Goal: Task Accomplishment & Management: Manage account settings

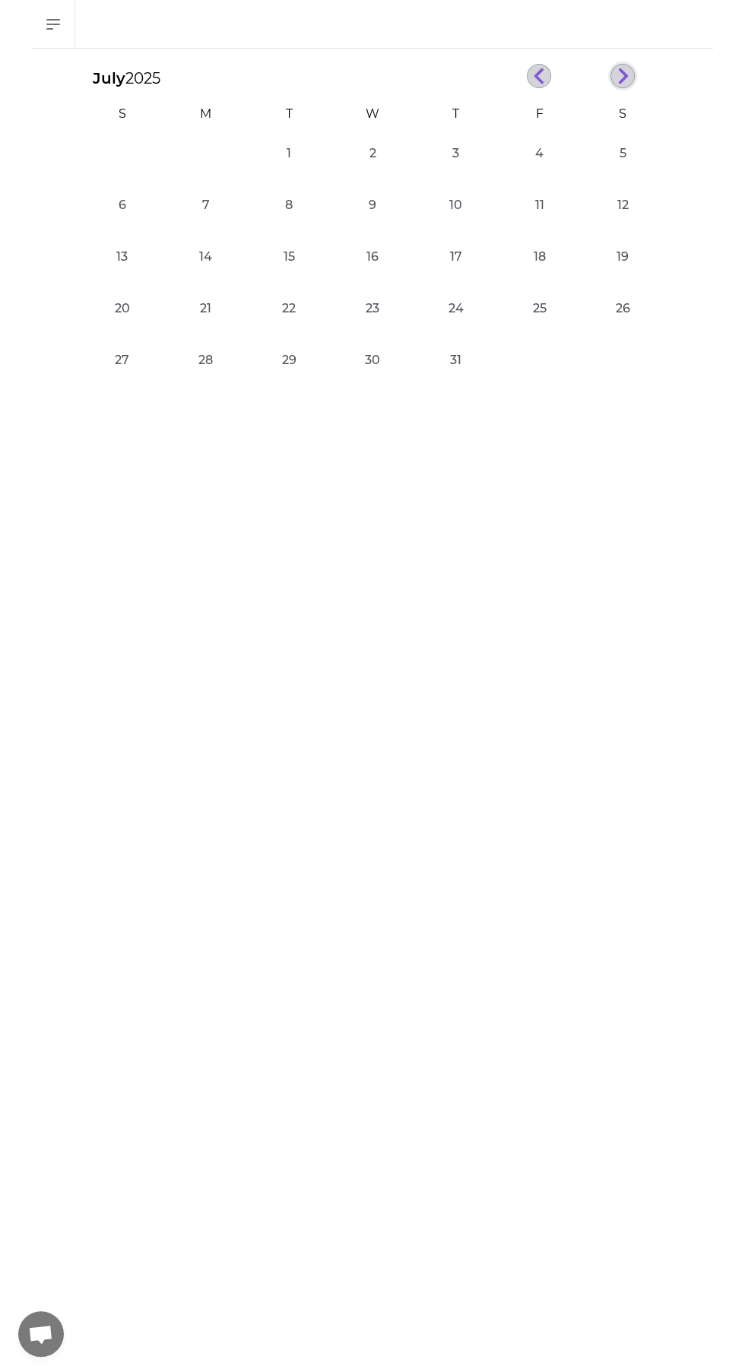
click at [622, 79] on line "button" at bounding box center [622, 79] width 7 height 7
click at [622, 74] on icon "button" at bounding box center [622, 76] width 11 height 17
click at [205, 204] on button "8" at bounding box center [206, 205] width 30 height 30
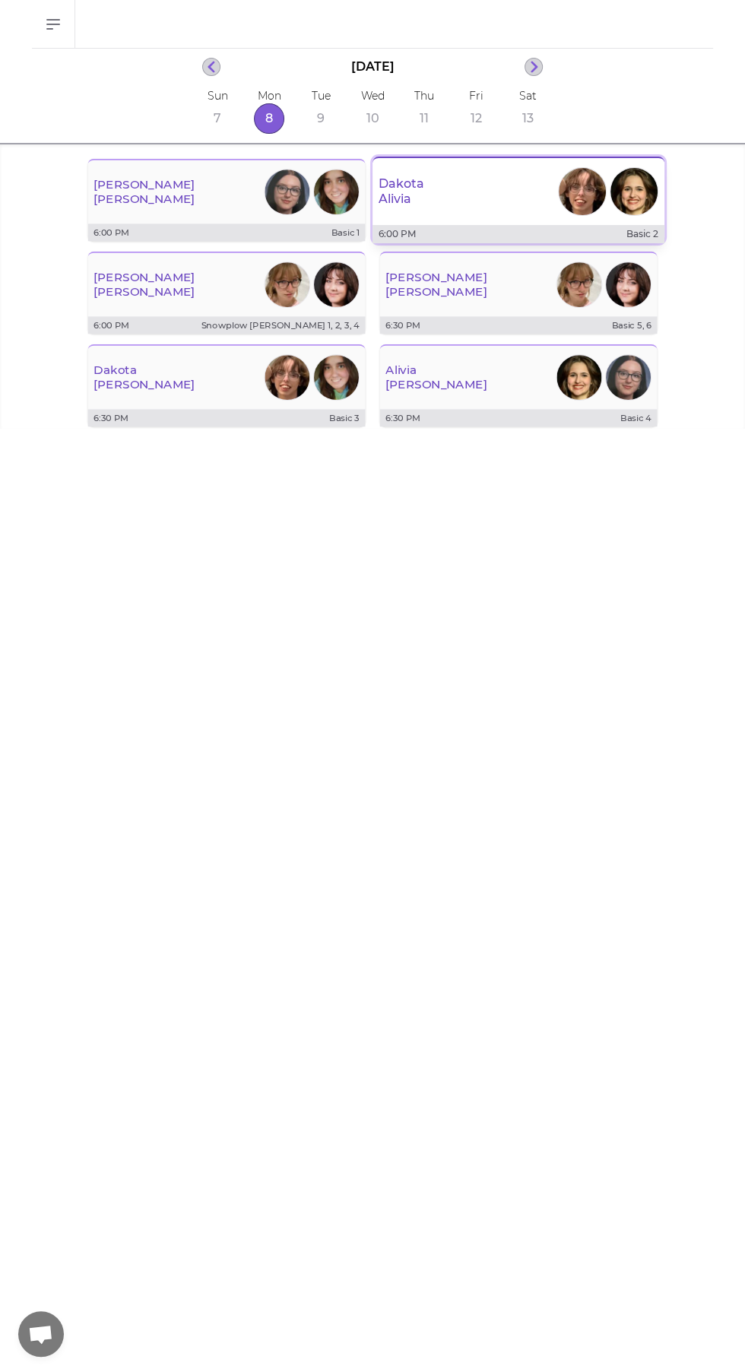
click at [429, 201] on div "[PERSON_NAME]" at bounding box center [518, 191] width 292 height 55
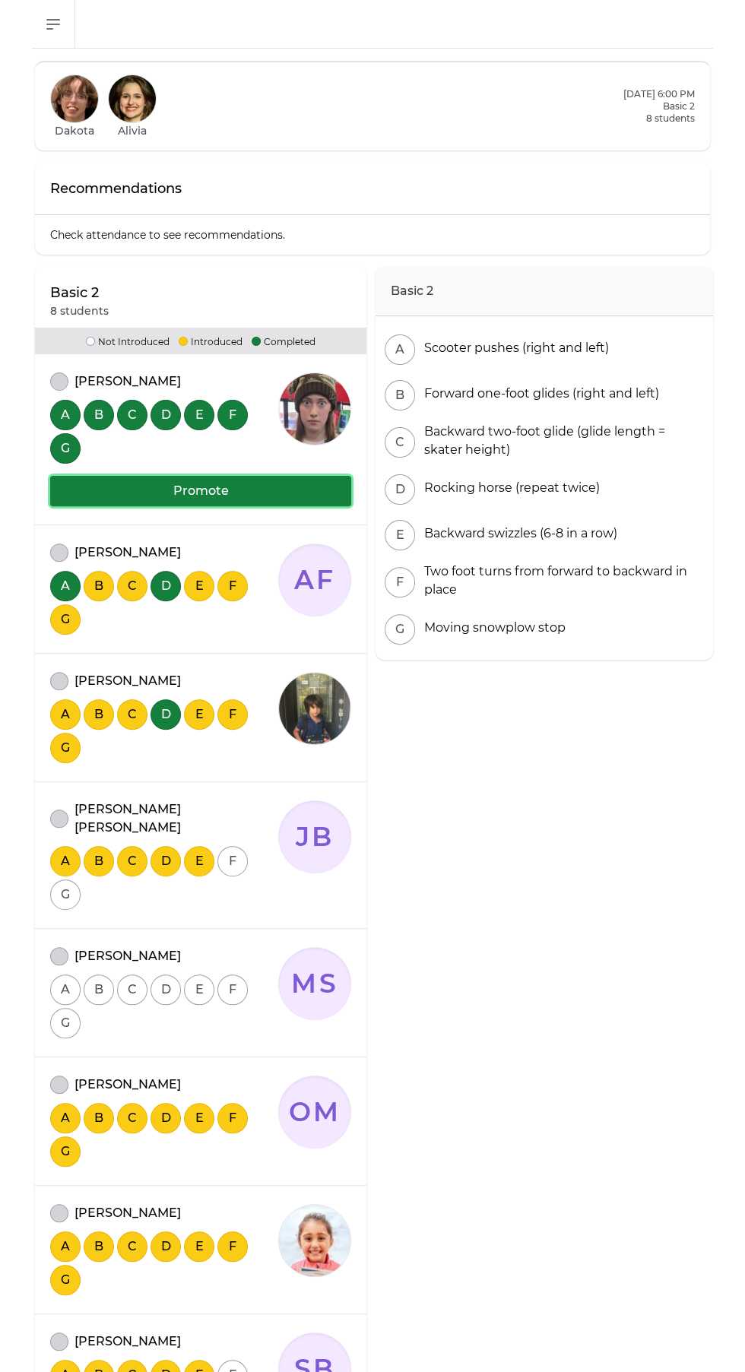
click at [101, 486] on button "Promote" at bounding box center [200, 491] width 301 height 30
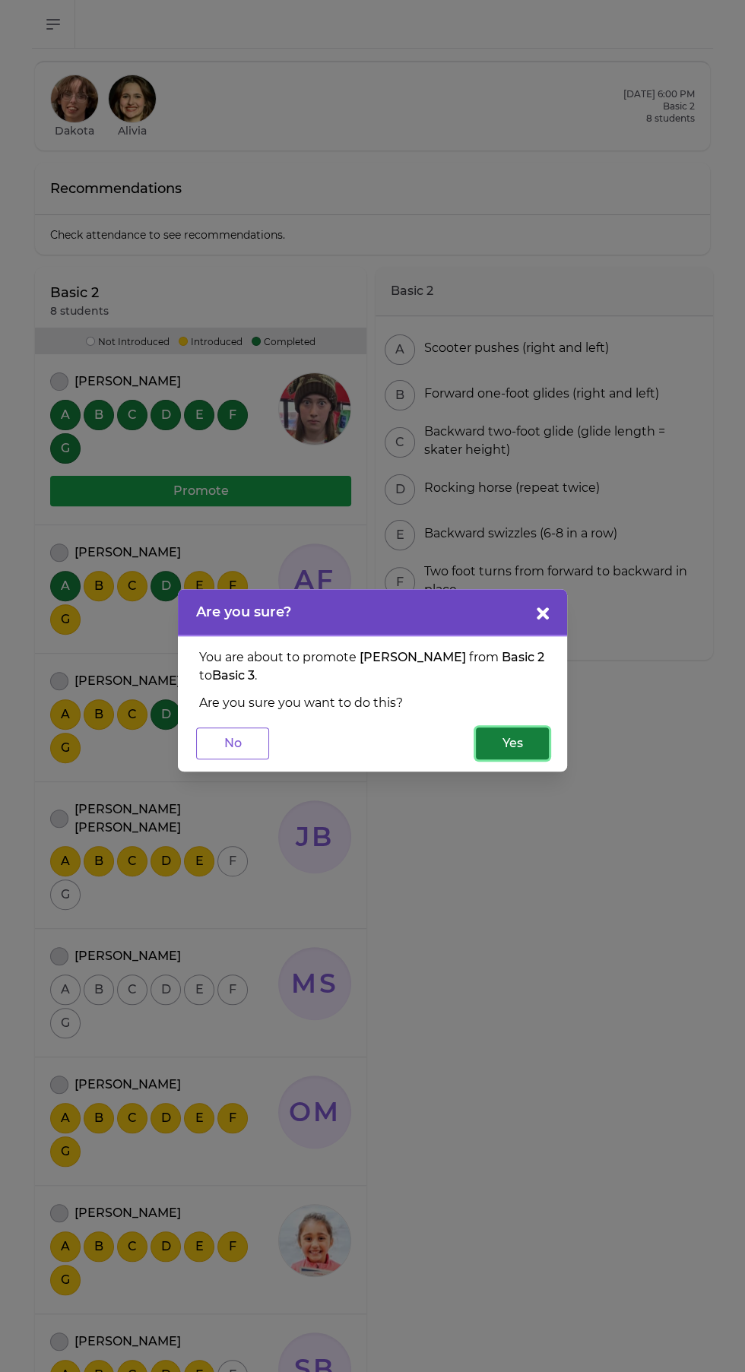
click at [497, 742] on button "Yes" at bounding box center [512, 743] width 73 height 32
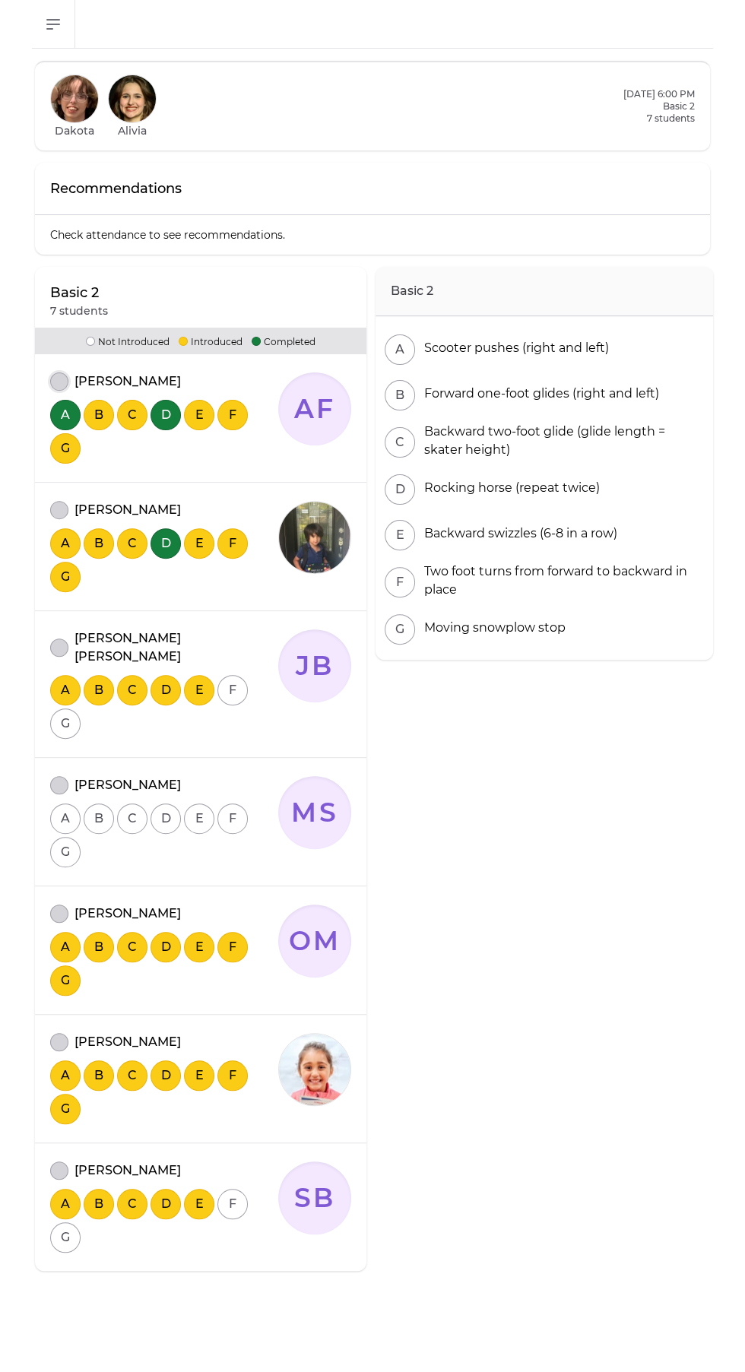
click at [59, 381] on button "attendance" at bounding box center [59, 381] width 18 height 18
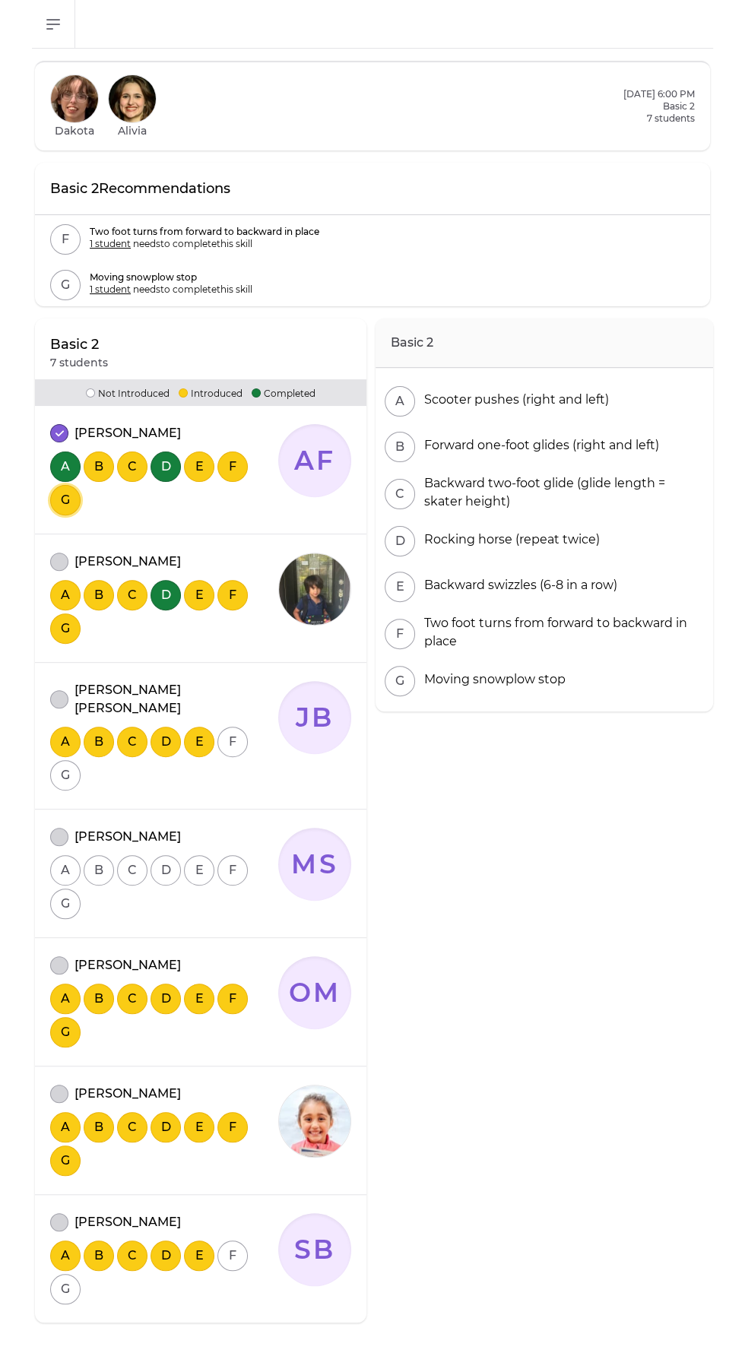
click at [59, 508] on button "G" at bounding box center [65, 500] width 30 height 30
click at [65, 499] on button "G" at bounding box center [65, 500] width 30 height 30
click at [64, 558] on button "attendance" at bounding box center [59, 561] width 18 height 18
click at [63, 1084] on button "attendance" at bounding box center [59, 1093] width 18 height 18
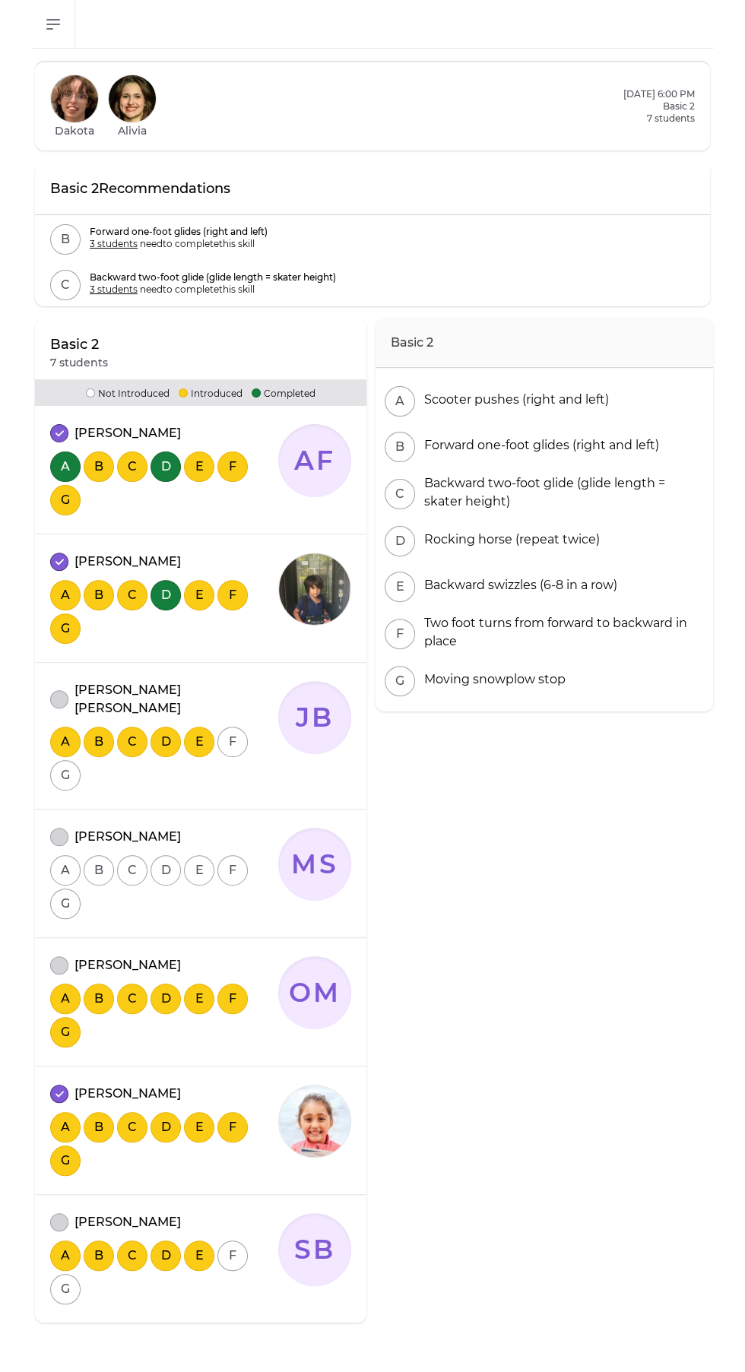
scroll to position [101, 0]
click at [52, 828] on button "attendance" at bounding box center [59, 837] width 18 height 18
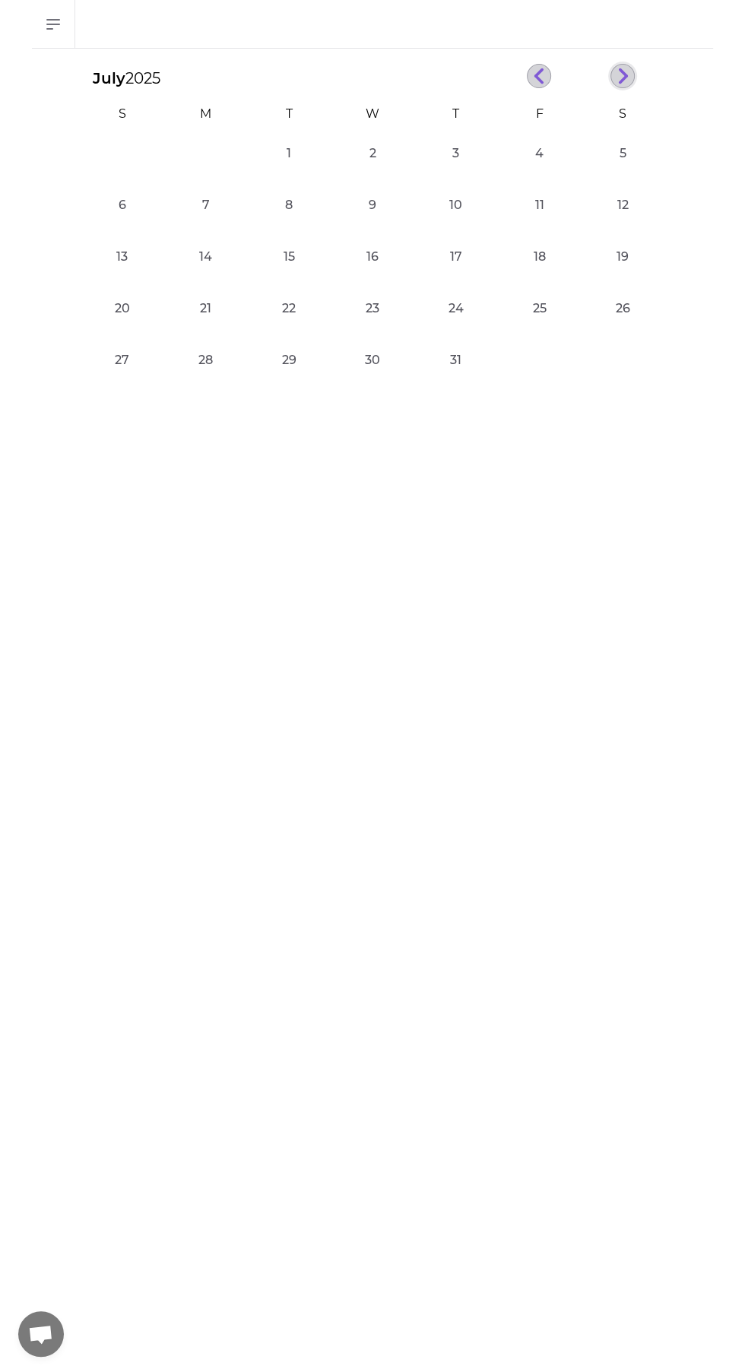
click at [622, 79] on line "button" at bounding box center [622, 79] width 7 height 7
click at [619, 79] on icon "button" at bounding box center [622, 76] width 11 height 17
click at [205, 204] on button "8" at bounding box center [206, 205] width 30 height 30
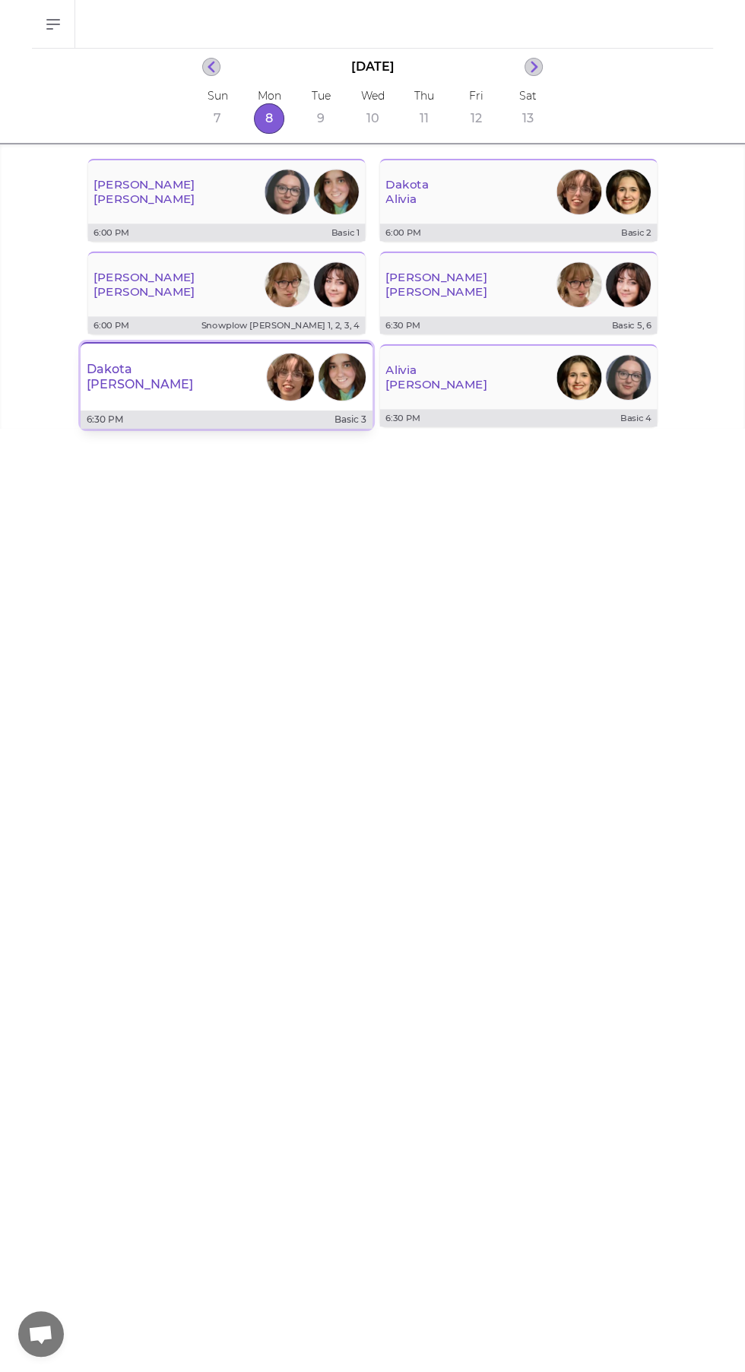
click at [175, 394] on div "[PERSON_NAME]" at bounding box center [227, 377] width 292 height 55
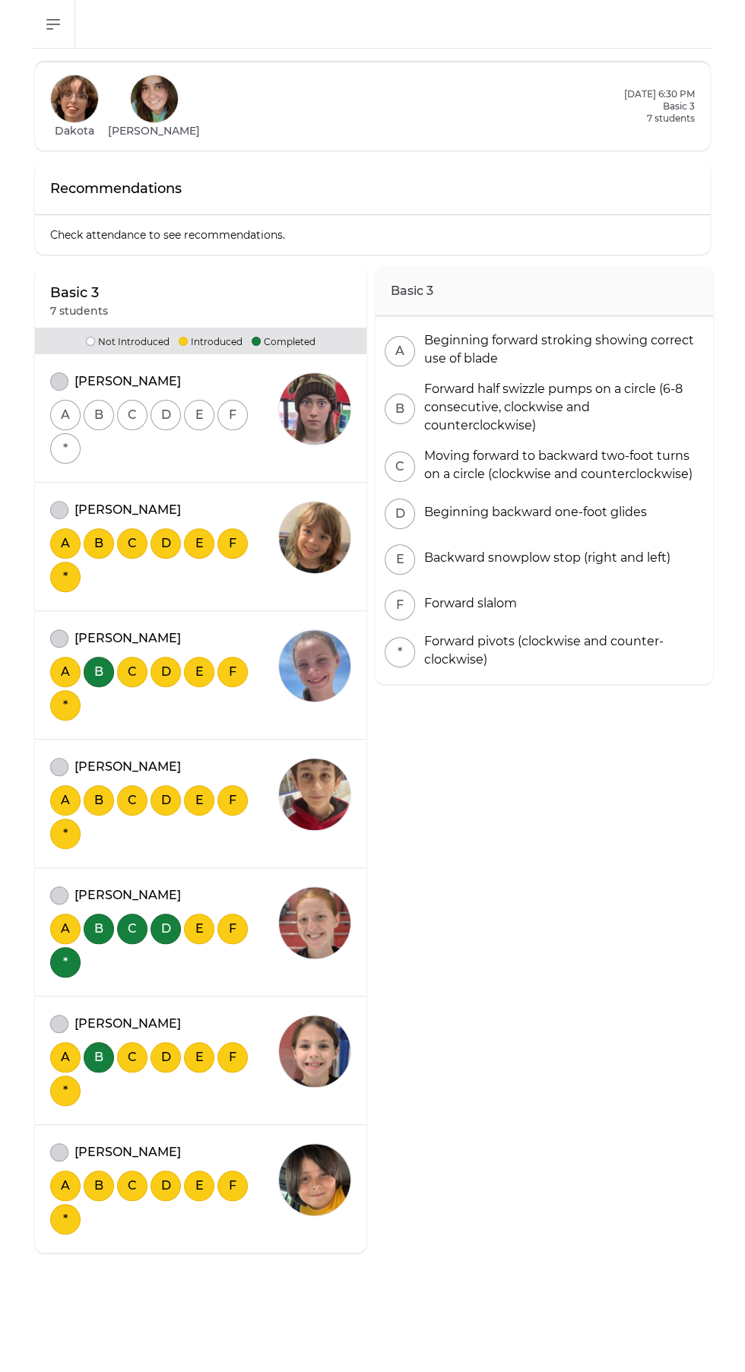
click at [61, 376] on button "attendance" at bounding box center [59, 381] width 18 height 18
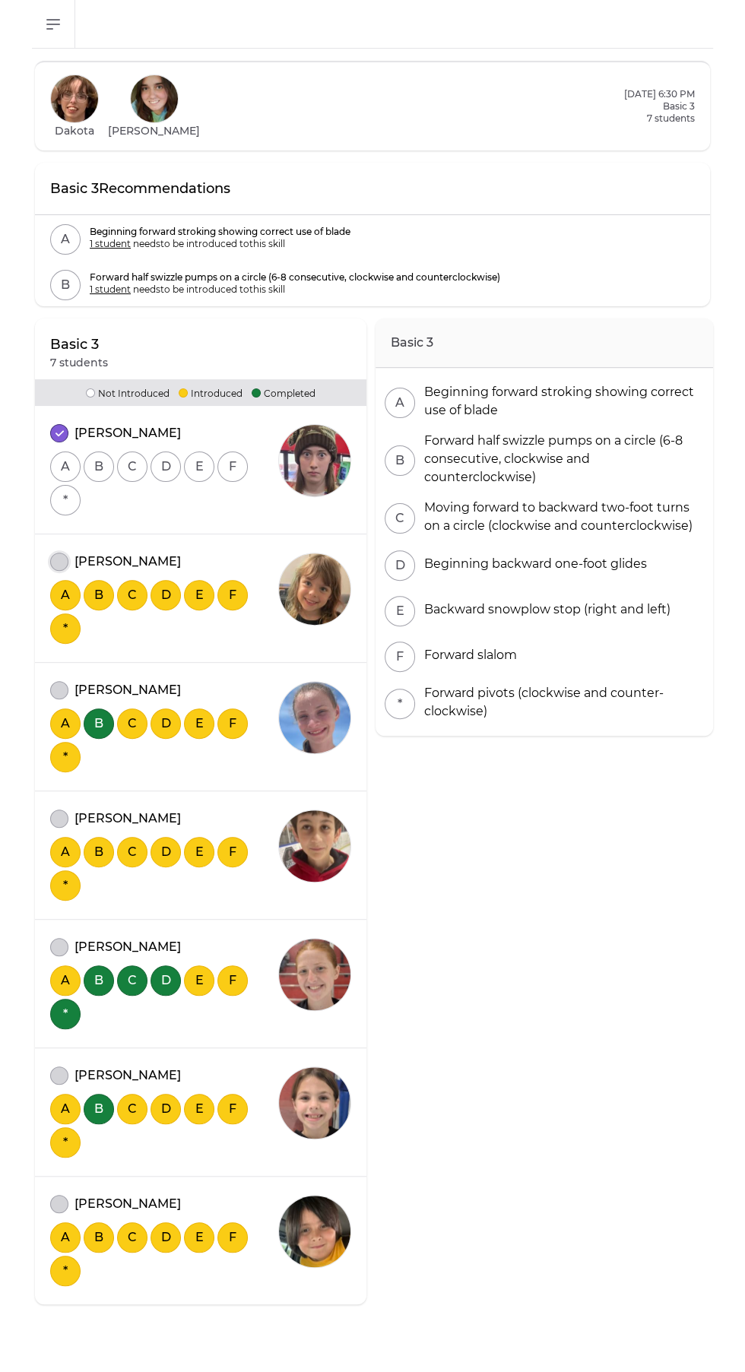
click at [51, 561] on button "attendance" at bounding box center [59, 561] width 18 height 18
click at [59, 686] on button "attendance" at bounding box center [59, 690] width 18 height 18
click at [65, 812] on button "attendance" at bounding box center [59, 818] width 18 height 18
click at [62, 948] on button "attendance" at bounding box center [59, 947] width 18 height 18
click at [63, 690] on icon "attendance" at bounding box center [59, 689] width 8 height 7
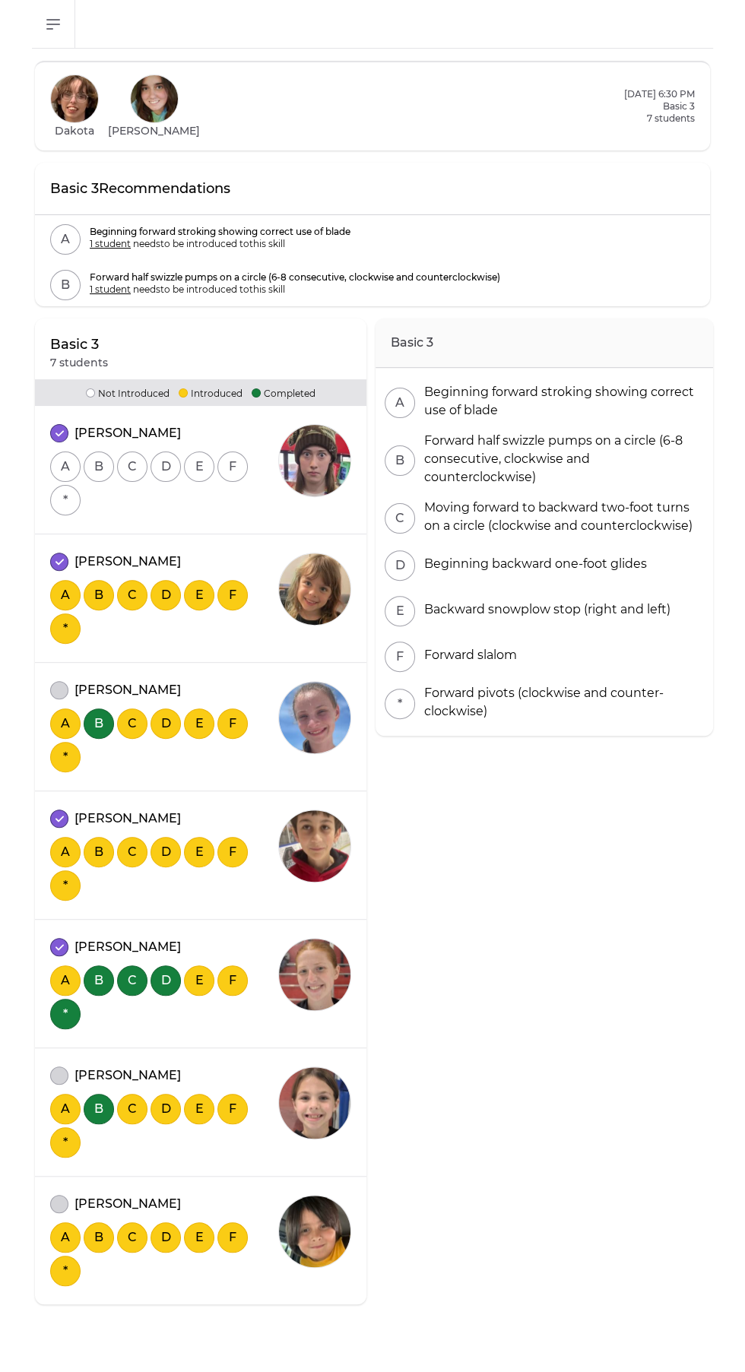
click at [63, 1080] on button "attendance" at bounding box center [59, 1075] width 18 height 18
click at [63, 1204] on button "attendance" at bounding box center [59, 1204] width 18 height 18
click at [65, 466] on button "A" at bounding box center [65, 466] width 30 height 30
click at [96, 467] on button "B" at bounding box center [99, 466] width 30 height 30
click at [135, 461] on button "C" at bounding box center [132, 466] width 30 height 30
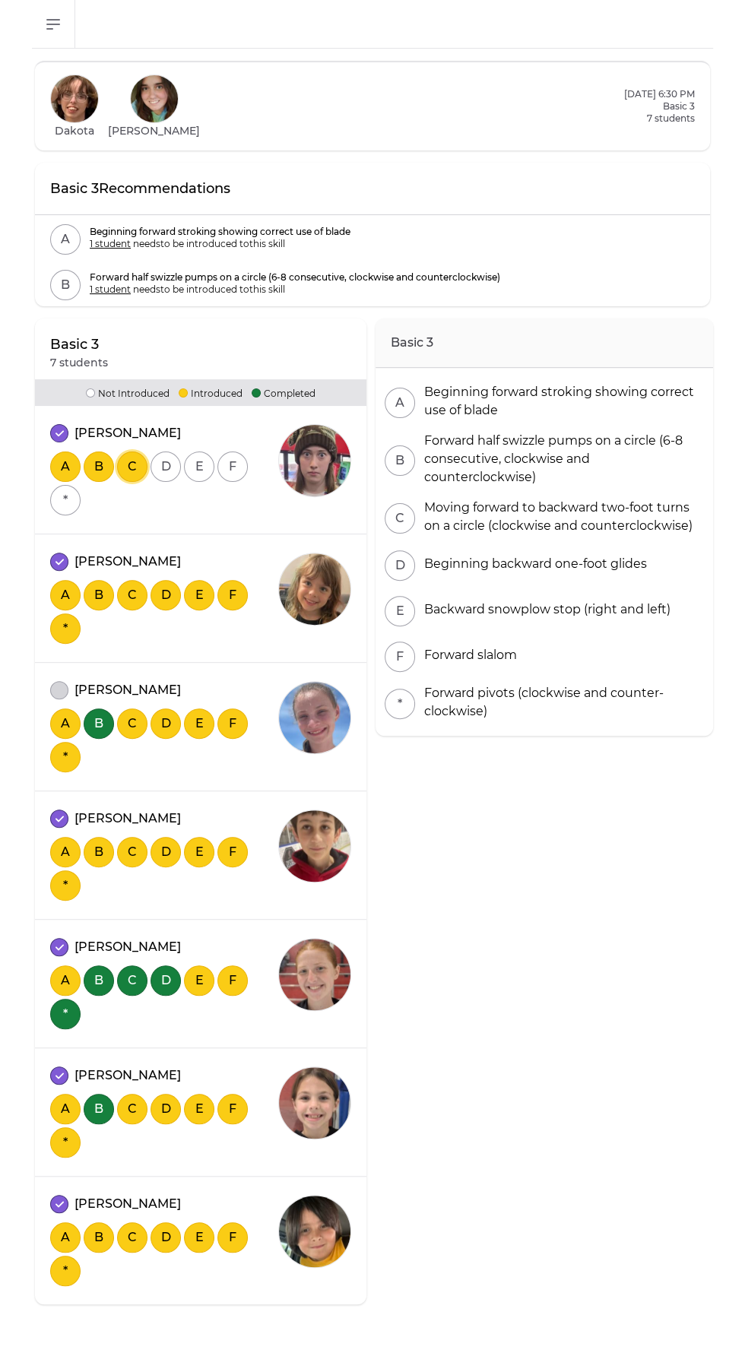
click at [166, 471] on button "D" at bounding box center [165, 466] width 30 height 30
click at [195, 466] on button "E" at bounding box center [199, 466] width 30 height 30
click at [232, 466] on button "F" at bounding box center [232, 466] width 30 height 30
